Goal: Information Seeking & Learning: Learn about a topic

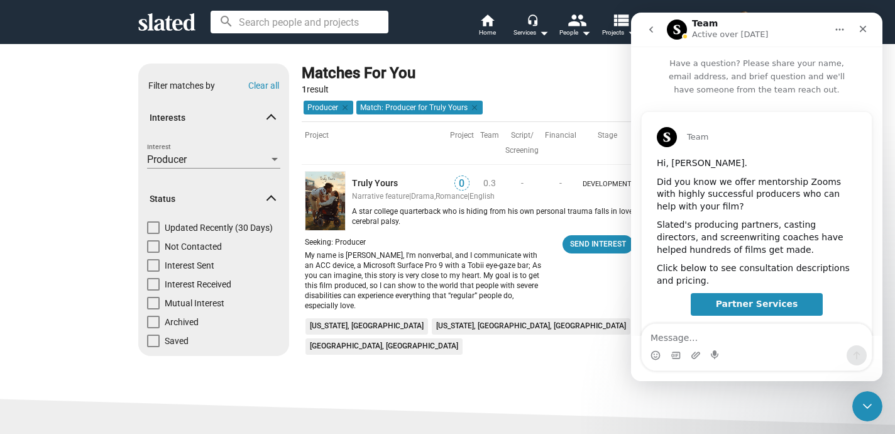
scroll to position [249, 0]
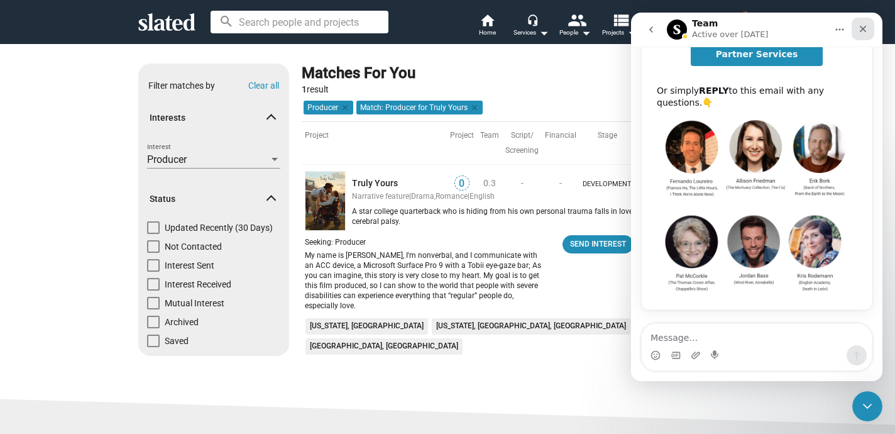
click at [865, 33] on icon "Close" at bounding box center [863, 29] width 10 height 10
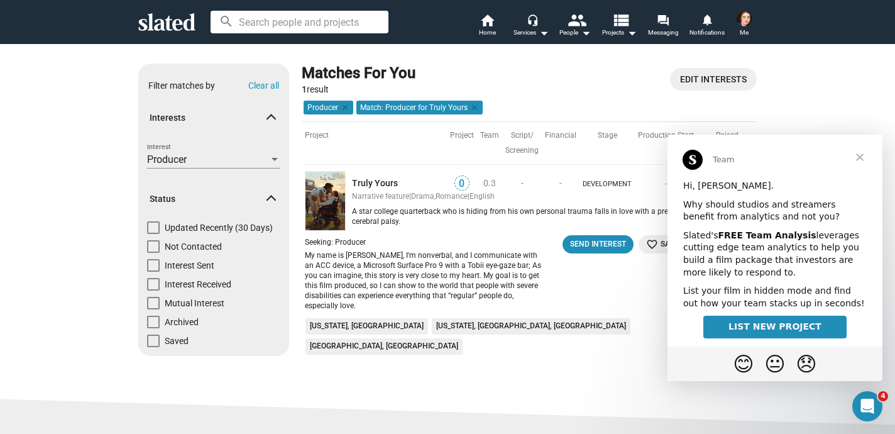
scroll to position [0, 0]
click at [562, 320] on ul "[US_STATE], [GEOGRAPHIC_DATA] [US_STATE], [GEOGRAPHIC_DATA], [GEOGRAPHIC_DATA] …" at bounding box center [526, 338] width 449 height 40
click at [740, 238] on b "FREE Team Analysis" at bounding box center [767, 235] width 98 height 10
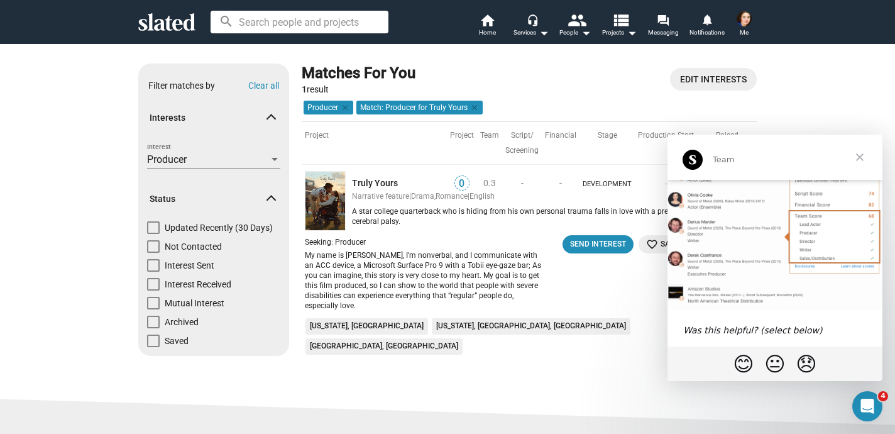
scroll to position [233, 0]
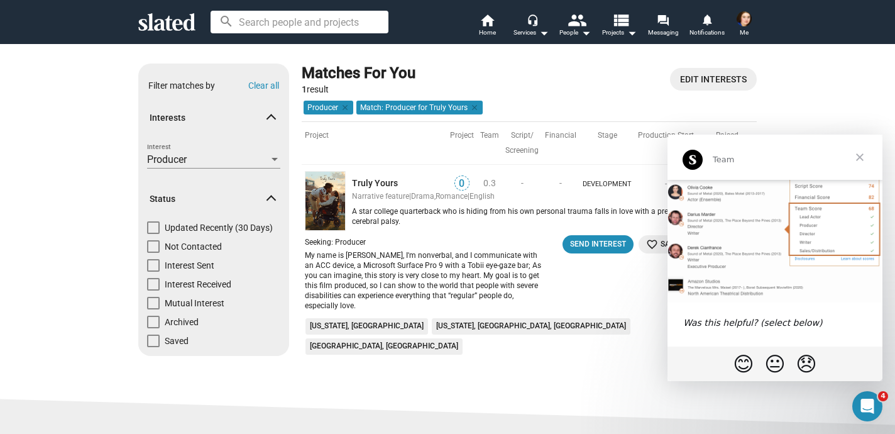
click at [854, 153] on span "Close" at bounding box center [859, 156] width 45 height 45
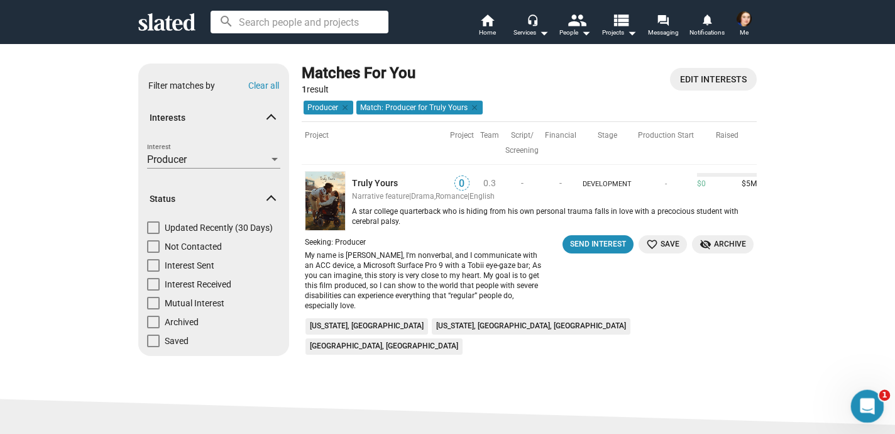
click at [853, 402] on div "Open Intercom Messenger" at bounding box center [864, 403] width 41 height 41
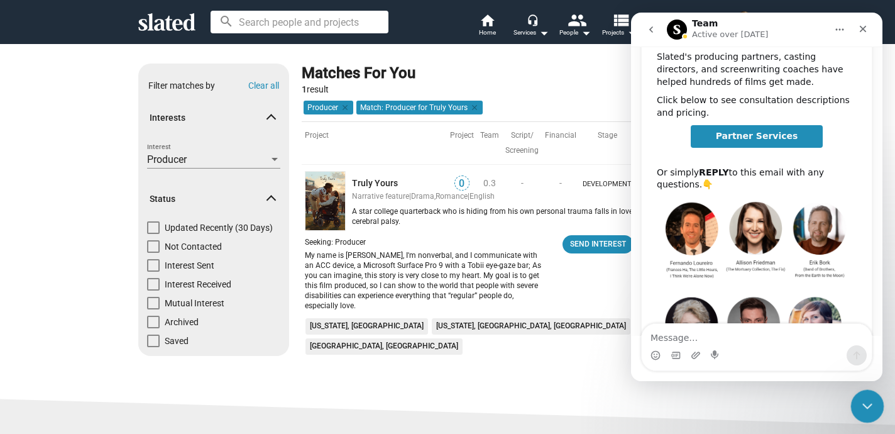
scroll to position [249, 0]
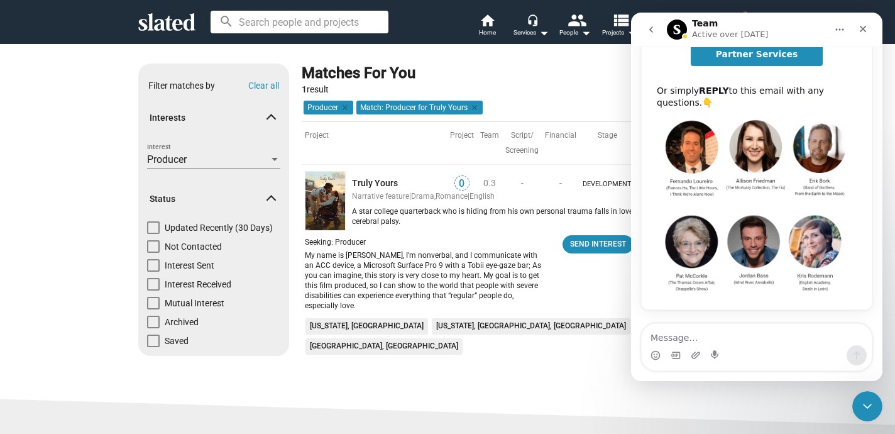
click at [873, 212] on div "Team Hi, [PERSON_NAME]. Did you know we offer mentorship Zooms with highly succ…" at bounding box center [756, 86] width 251 height 478
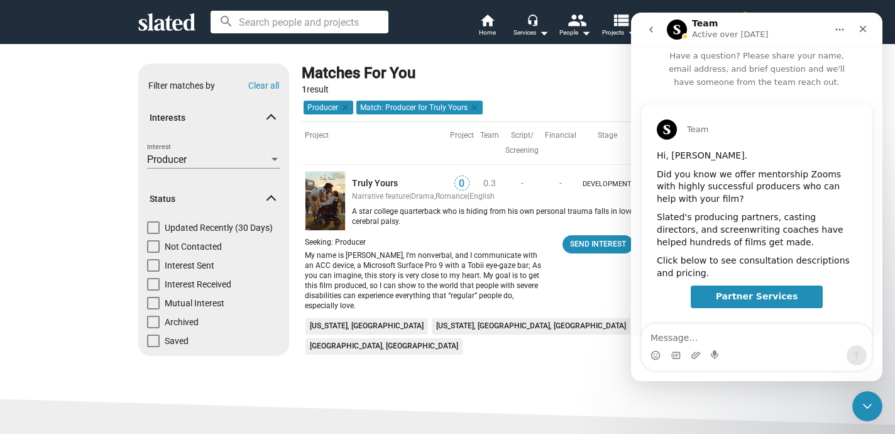
scroll to position [0, 0]
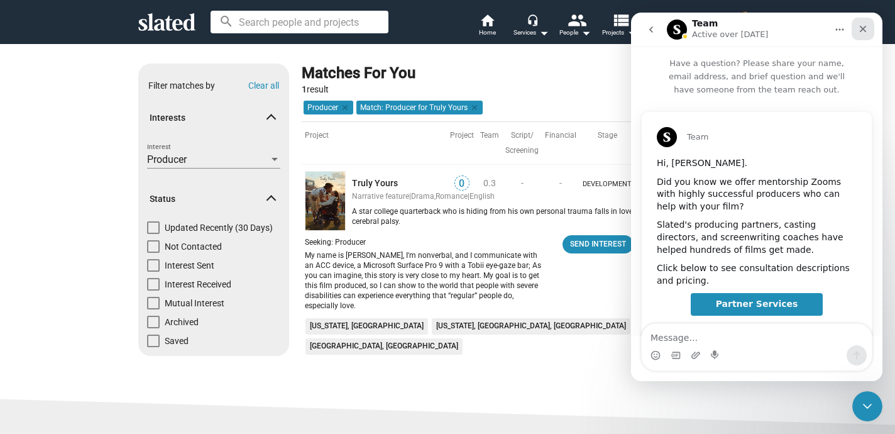
click at [865, 31] on icon "Close" at bounding box center [863, 29] width 10 height 10
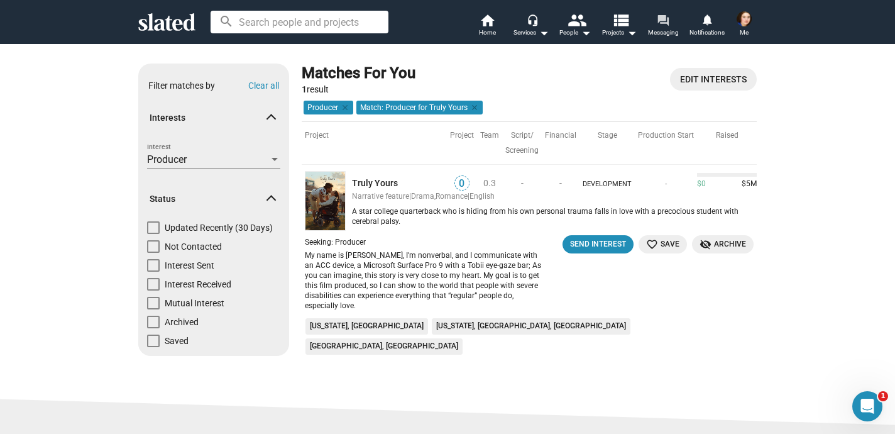
click at [658, 18] on mat-icon "forum" at bounding box center [663, 20] width 12 height 12
click at [878, 399] on div "Open Intercom Messenger" at bounding box center [864, 403] width 41 height 41
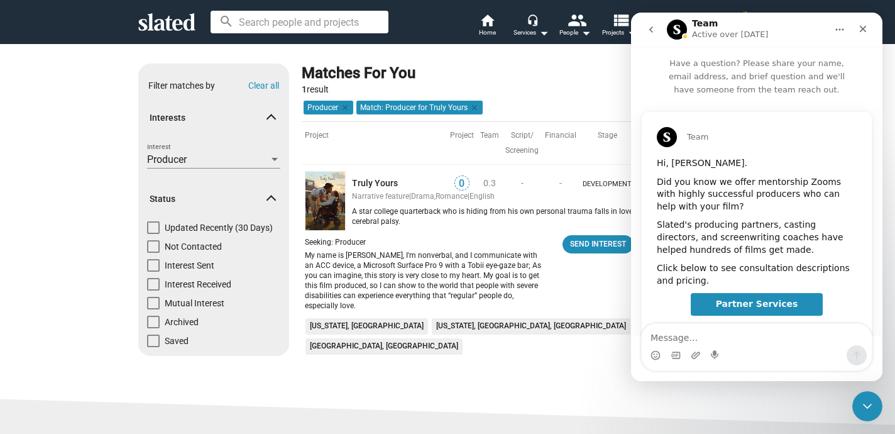
click at [647, 26] on icon "go back" at bounding box center [651, 30] width 10 height 10
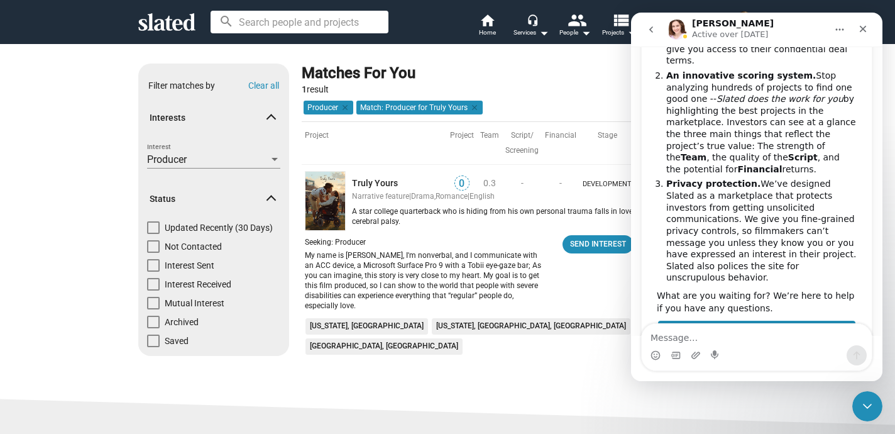
scroll to position [314, 0]
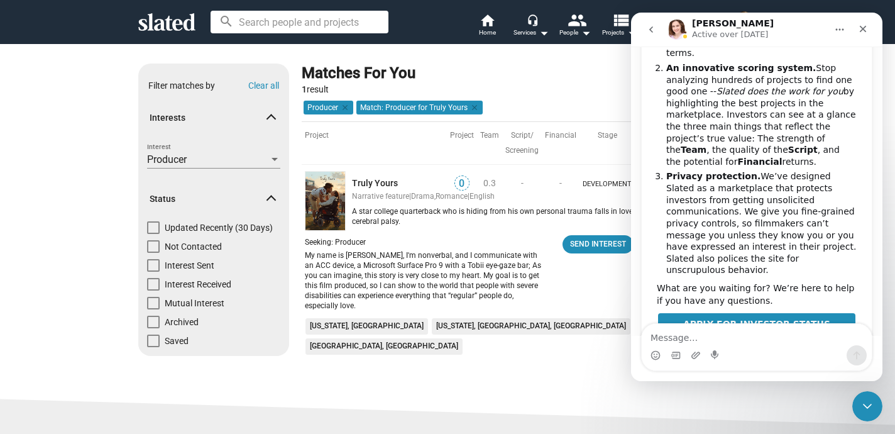
click at [741, 101] on li "An innovative scoring system. Stop analyzing hundreds of projects to find one g…" at bounding box center [761, 114] width 190 height 105
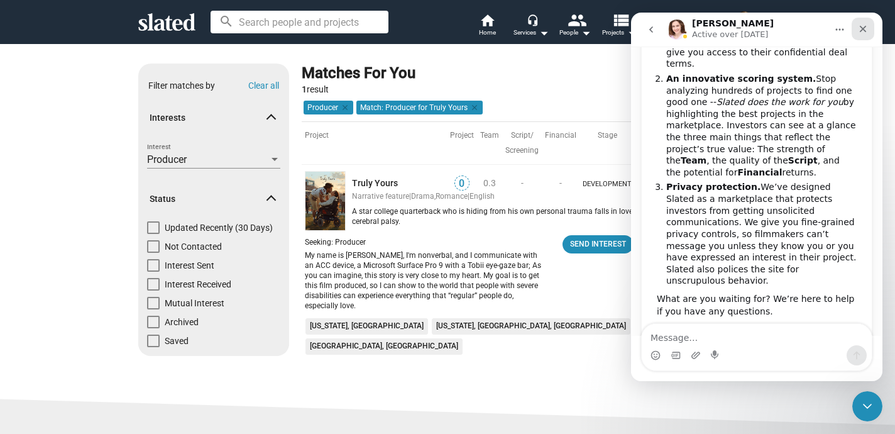
click at [868, 21] on div "Close" at bounding box center [862, 29] width 23 height 23
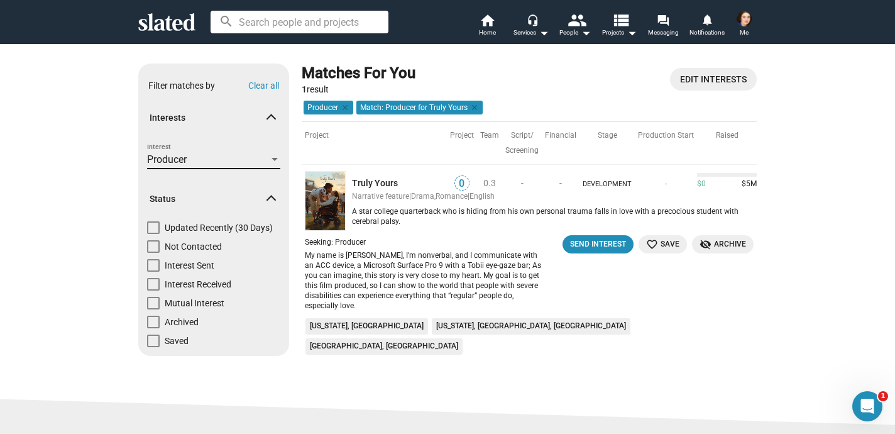
click at [252, 159] on div "Producer" at bounding box center [208, 159] width 122 height 13
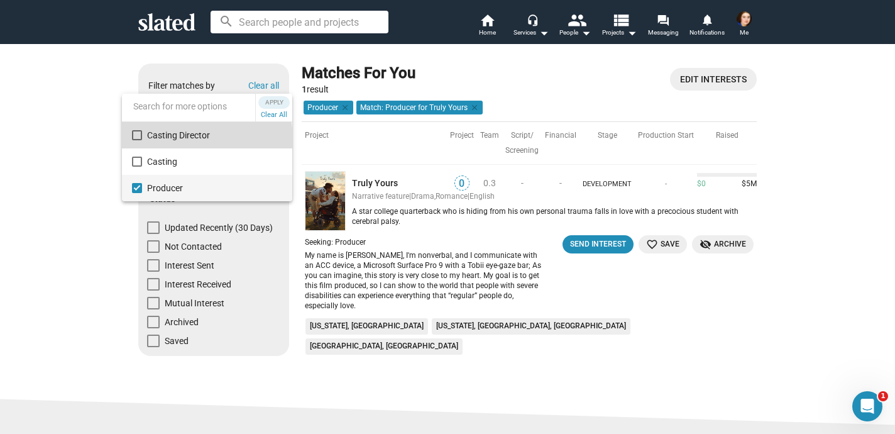
click at [186, 139] on span "Casting Director" at bounding box center [214, 135] width 135 height 26
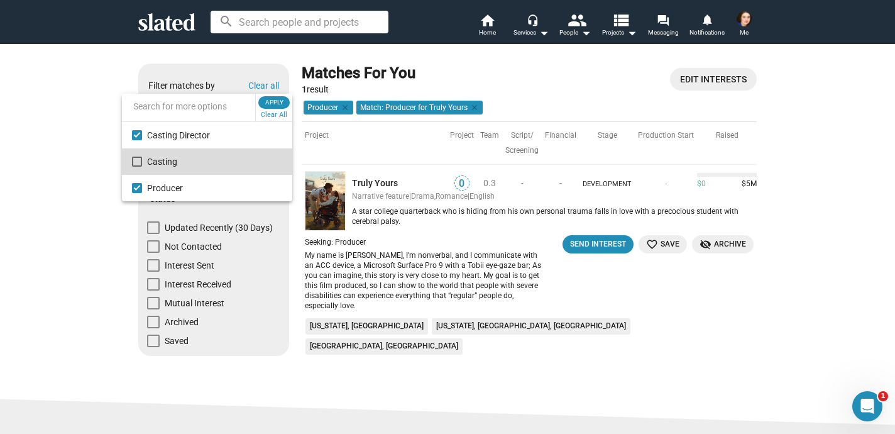
click at [246, 158] on span "Casting" at bounding box center [214, 161] width 135 height 26
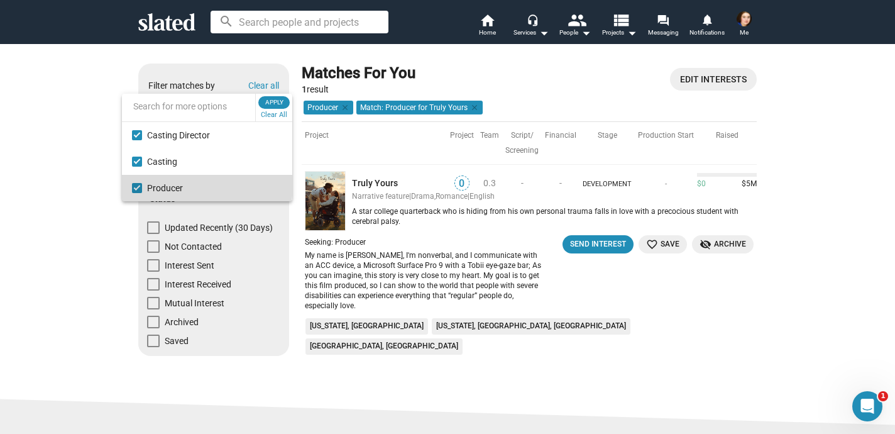
click at [138, 181] on mat-option "Producer" at bounding box center [207, 188] width 170 height 26
click at [280, 101] on span "Apply" at bounding box center [274, 102] width 23 height 13
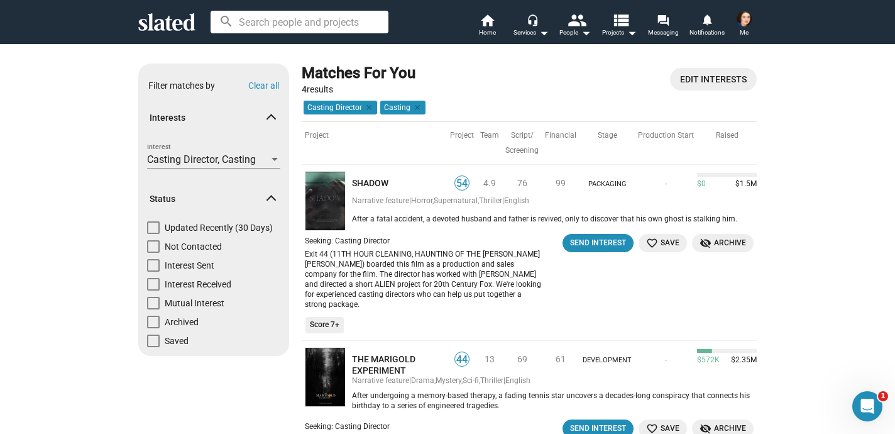
click at [440, 261] on div "Exit 44 (11TH HOUR CLEANING, HAUNTING OF THE [PERSON_NAME] [PERSON_NAME]) board…" at bounding box center [424, 279] width 239 height 60
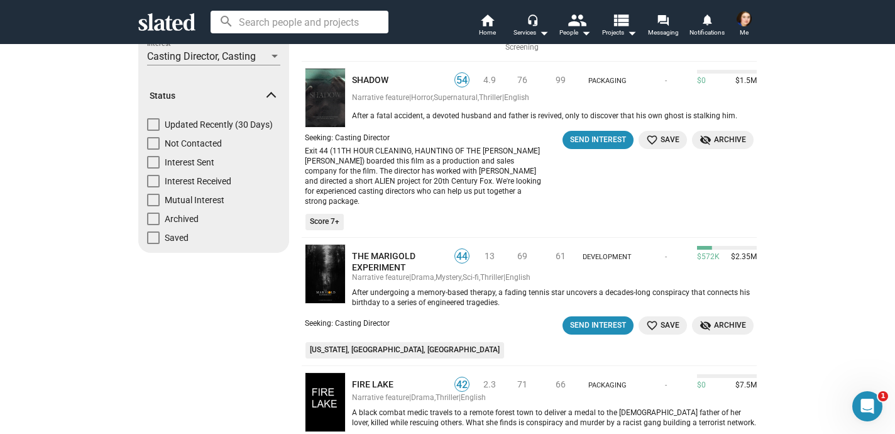
scroll to position [101, 0]
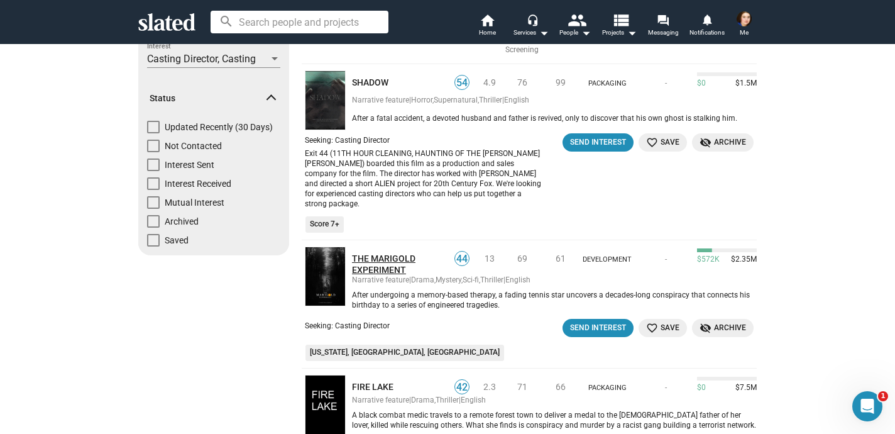
click at [388, 253] on link "THE MARIGOLD EXPERIMENT" at bounding box center [399, 264] width 95 height 23
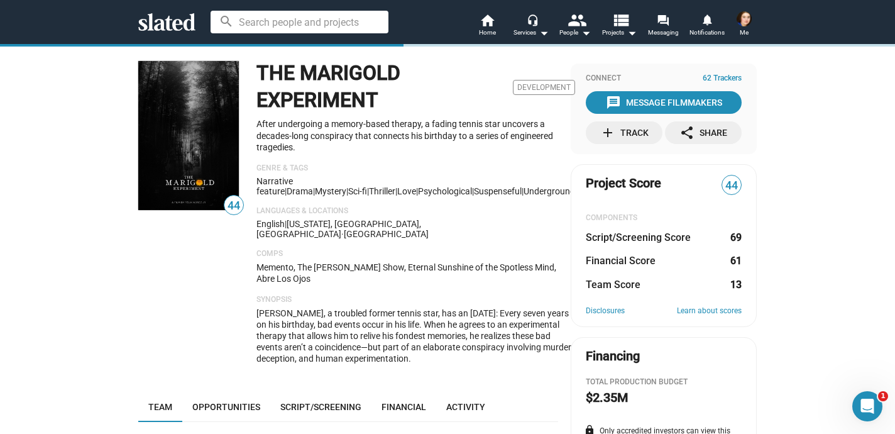
click at [407, 337] on span "[PERSON_NAME], a troubled former tennis star, has an [DATE]: Every seven years …" at bounding box center [414, 335] width 316 height 55
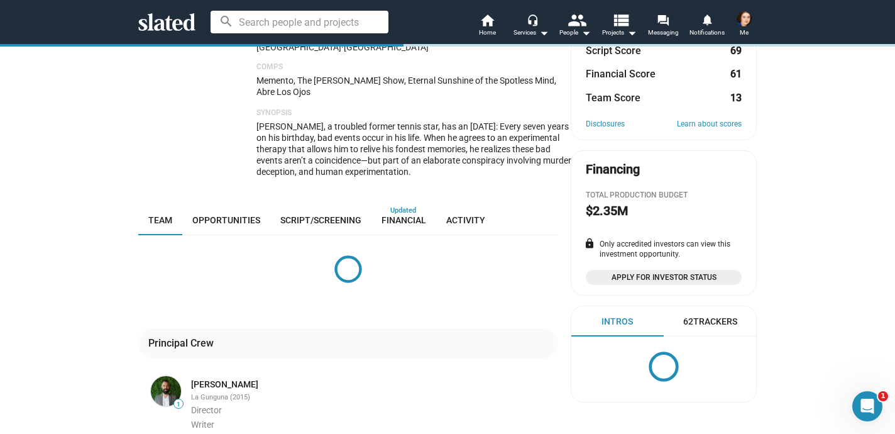
scroll to position [151, 0]
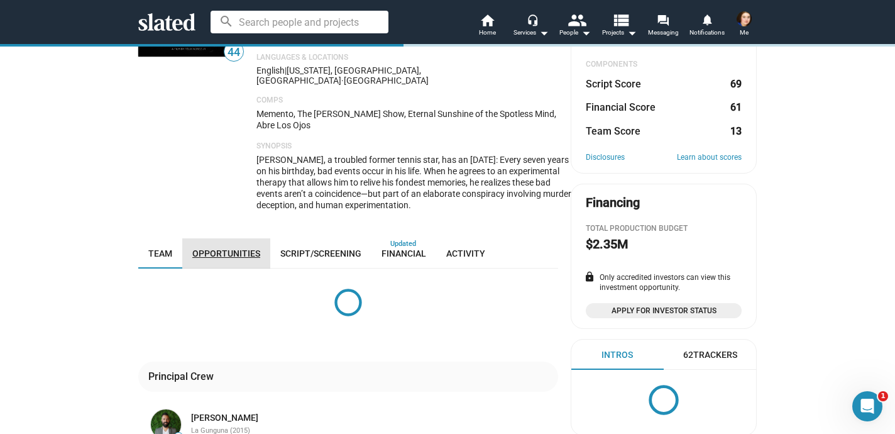
click at [248, 248] on span "Opportunities" at bounding box center [226, 253] width 68 height 10
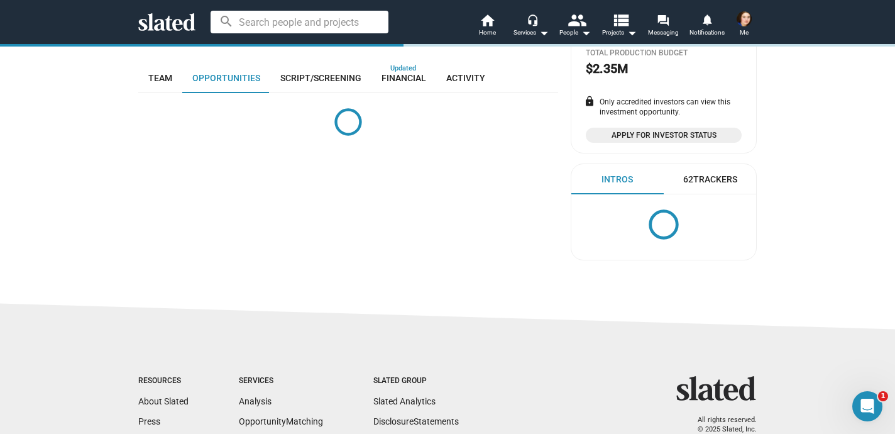
scroll to position [339, 0]
